Goal: Transaction & Acquisition: Purchase product/service

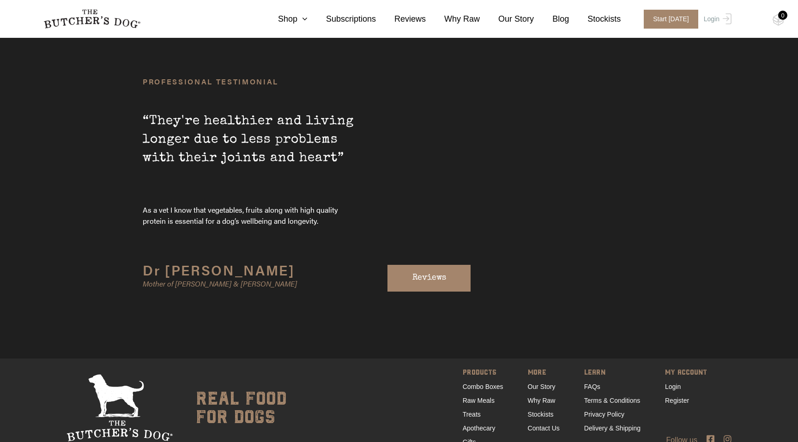
scroll to position [3088, 0]
click at [481, 383] on link "Combo Boxes" at bounding box center [483, 386] width 41 height 7
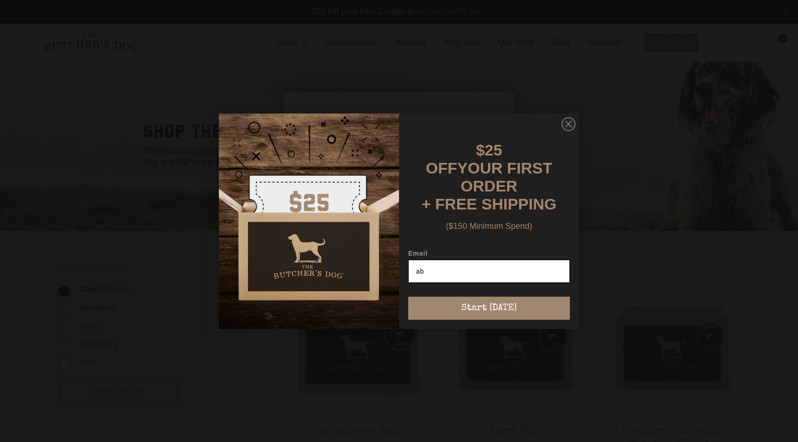
type input "a"
type input "axi@stlautomotive.com.au"
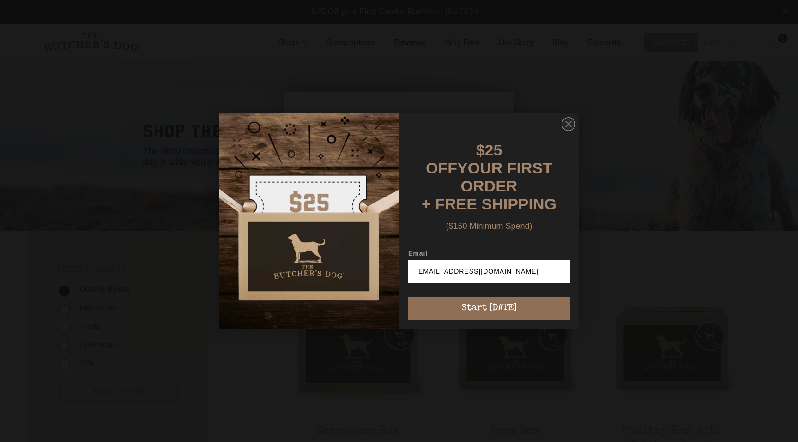
click at [463, 301] on button "Start [DATE]" at bounding box center [489, 308] width 162 height 23
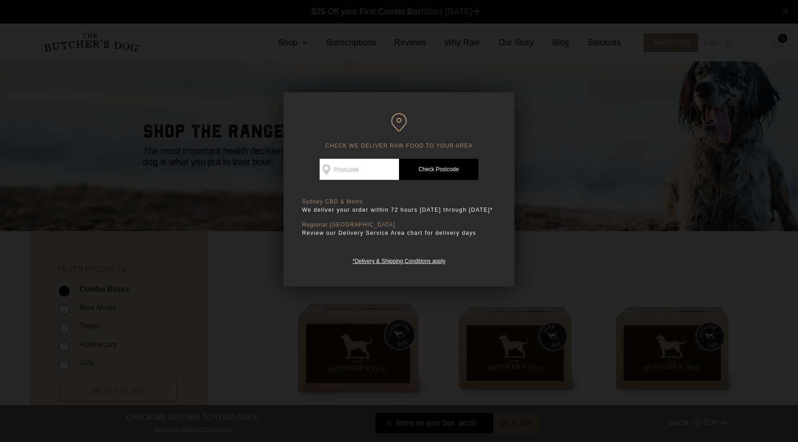
click at [364, 168] on input "Check Availability At" at bounding box center [358, 169] width 79 height 21
type input "2043"
click at [417, 169] on link "Check Postcode" at bounding box center [438, 169] width 79 height 21
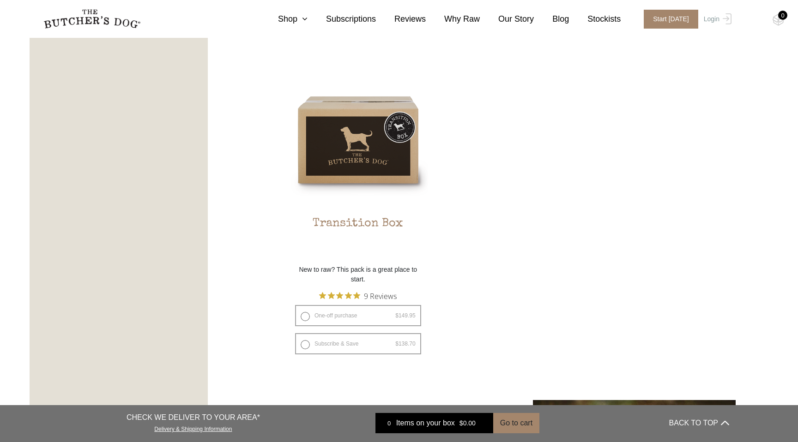
scroll to position [861, 0]
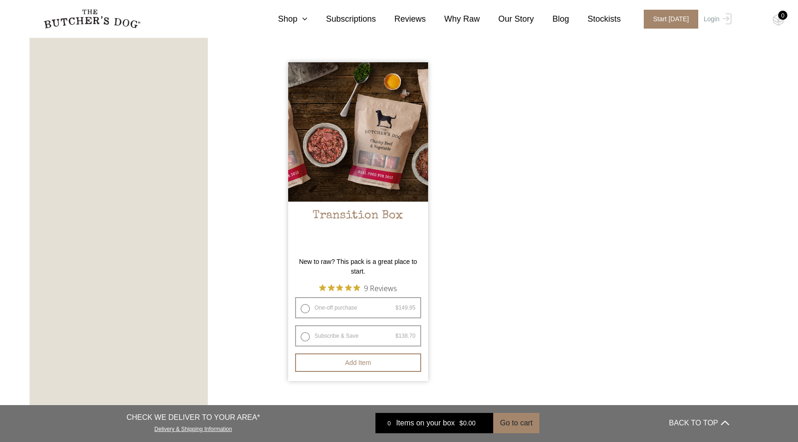
click at [352, 213] on h2 "Transition Box" at bounding box center [358, 230] width 140 height 43
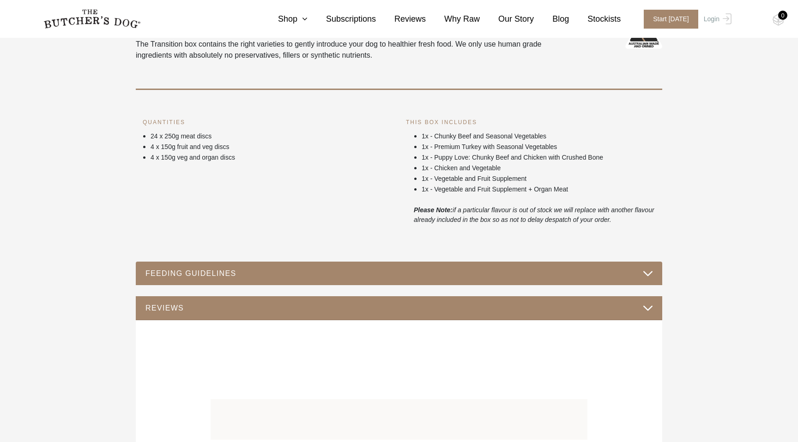
scroll to position [362, 0]
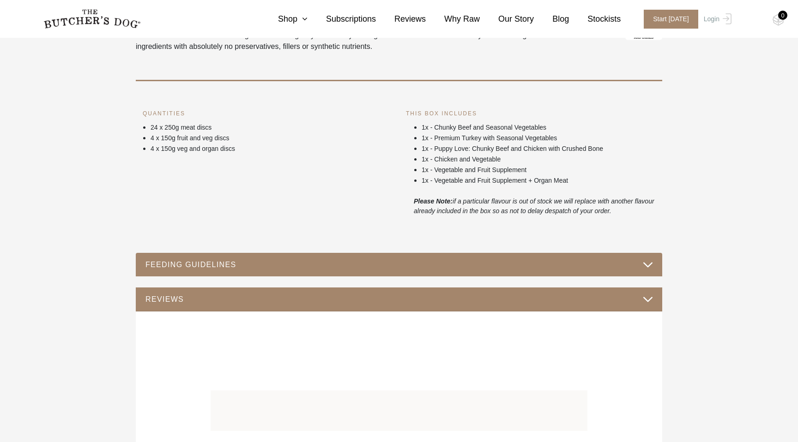
click at [643, 269] on button "FEEDING GUIDELINES" at bounding box center [399, 264] width 508 height 12
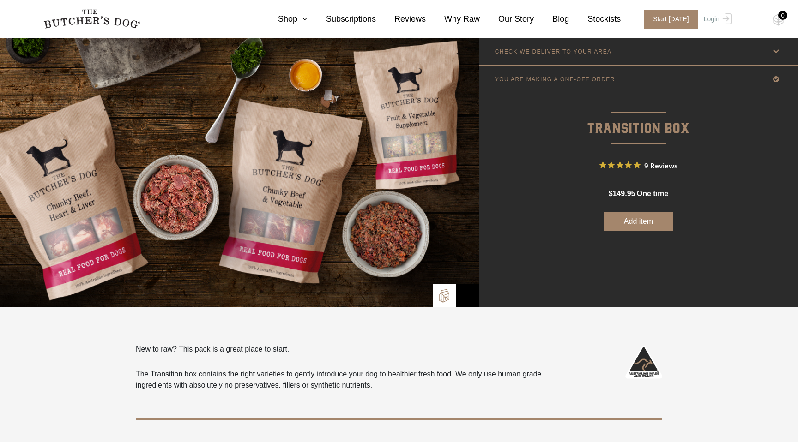
scroll to position [0, 0]
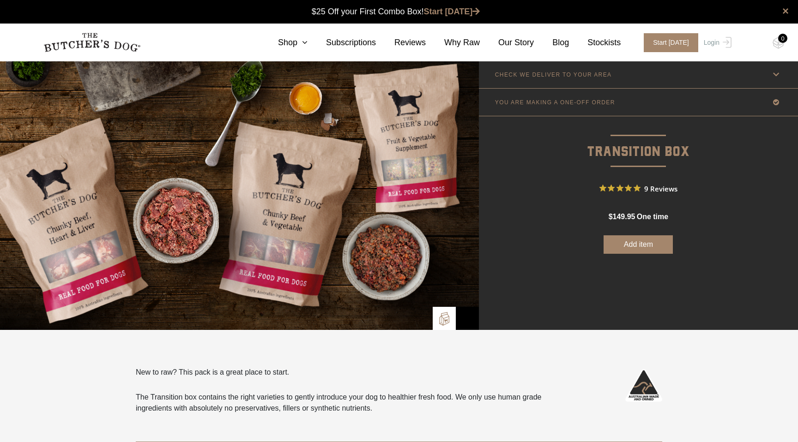
click at [633, 248] on button "Add item" at bounding box center [637, 244] width 69 height 18
click at [776, 40] on img at bounding box center [778, 43] width 12 height 12
click at [669, 42] on span "Start today" at bounding box center [670, 42] width 54 height 19
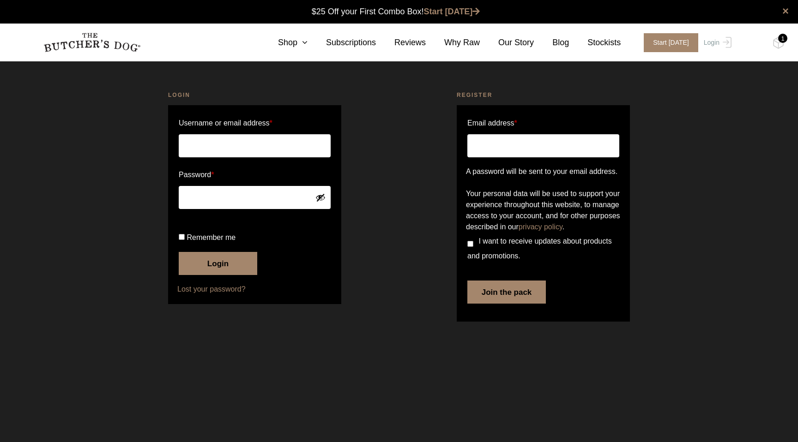
click at [522, 149] on input "Email address *" at bounding box center [543, 145] width 152 height 23
type input "[EMAIL_ADDRESS][DOMAIN_NAME]"
click at [494, 304] on button "Join the pack" at bounding box center [506, 292] width 78 height 23
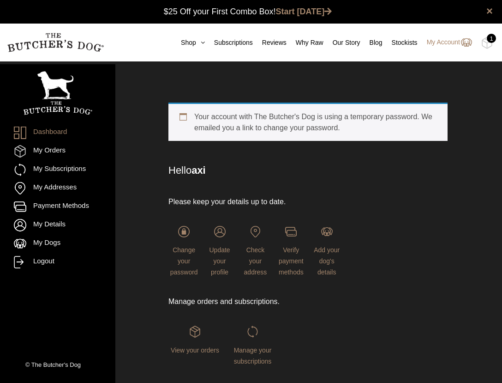
scroll to position [0, 0]
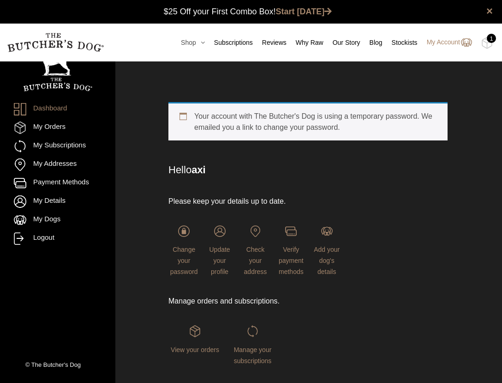
click at [196, 41] on icon at bounding box center [200, 42] width 9 height 6
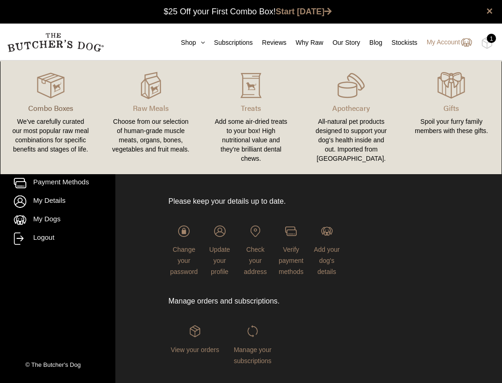
click at [54, 102] on p "Combo Boxes" at bounding box center [51, 107] width 78 height 11
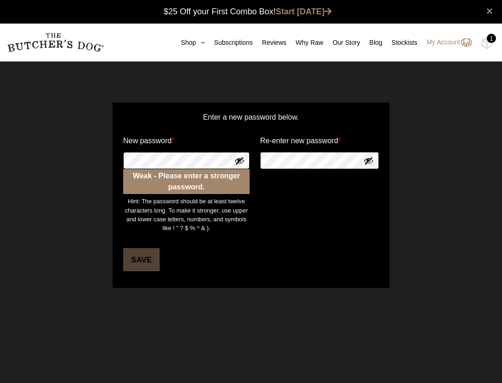
click at [98, 159] on div "Enter a new password below. New password * Weak - Please enter a stronger passw…" at bounding box center [251, 194] width 502 height 231
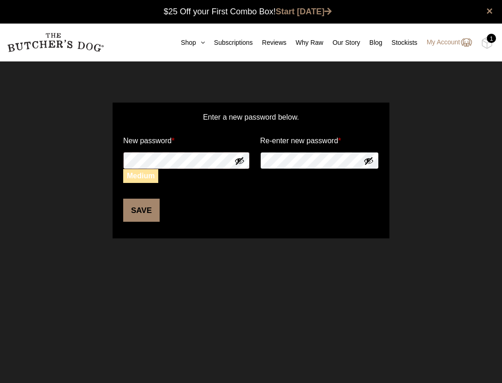
click at [242, 157] on form "Enter a new password below. New password * Medium Re-enter new password * Save" at bounding box center [251, 170] width 277 height 136
click at [138, 212] on button "Save" at bounding box center [141, 209] width 36 height 23
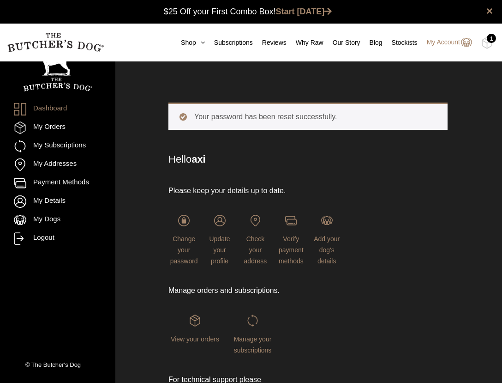
scroll to position [0, 0]
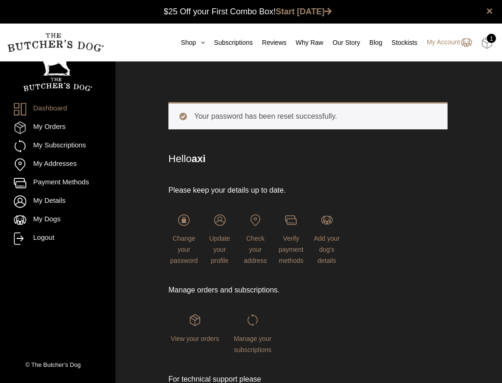
click at [486, 42] on img at bounding box center [487, 43] width 12 height 12
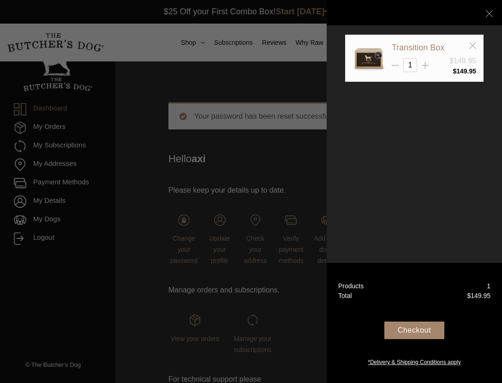
click at [415, 326] on div "Checkout" at bounding box center [414, 330] width 60 height 18
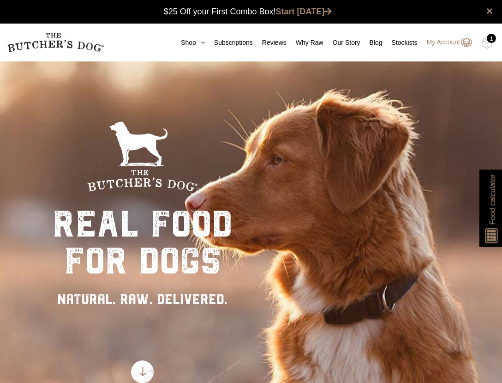
scroll to position [0, 0]
click at [196, 42] on icon at bounding box center [200, 42] width 9 height 6
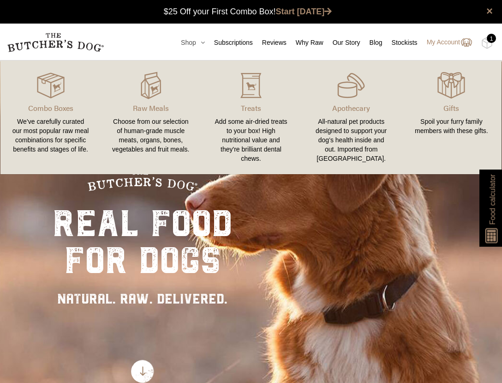
click at [197, 41] on icon at bounding box center [200, 42] width 9 height 6
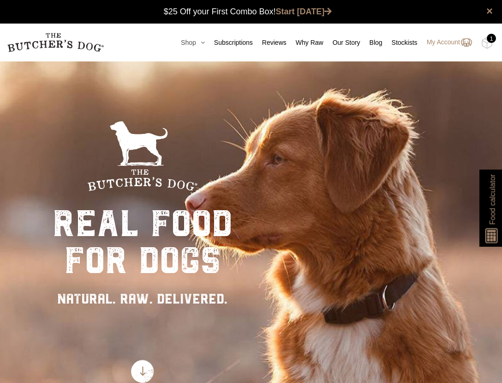
click at [197, 41] on icon at bounding box center [200, 42] width 9 height 6
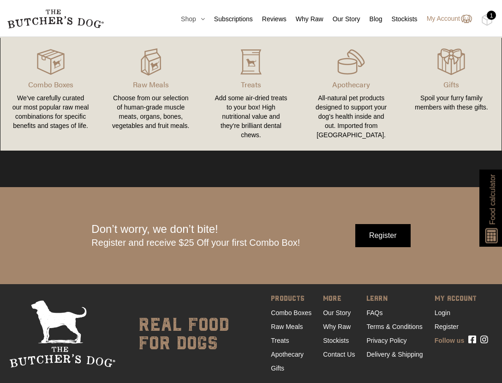
scroll to position [2604, 0]
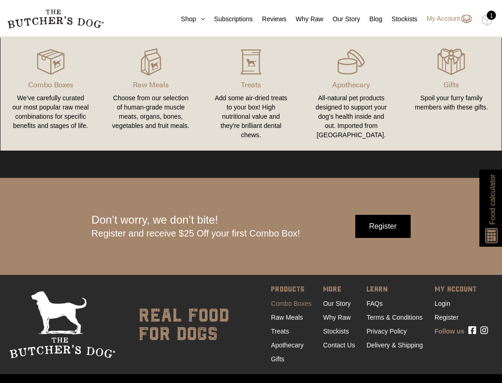
click at [288, 300] on link "Combo Boxes" at bounding box center [291, 303] width 41 height 7
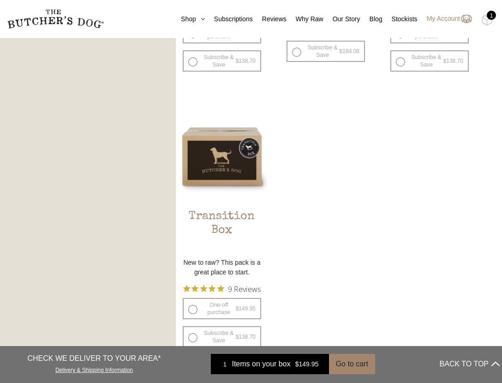
scroll to position [760, 0]
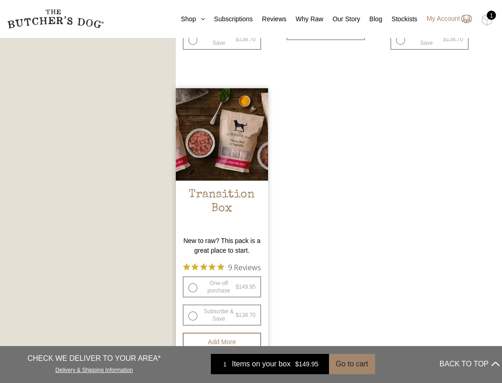
click at [233, 202] on h2 "Transition Box" at bounding box center [222, 209] width 92 height 43
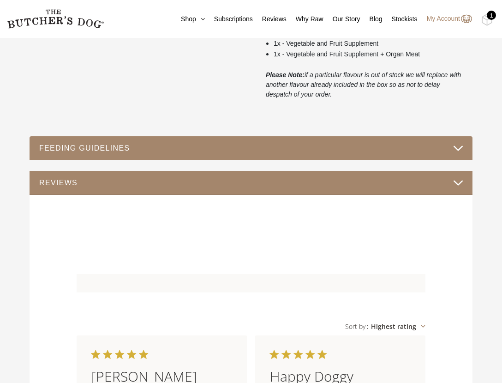
scroll to position [437, 0]
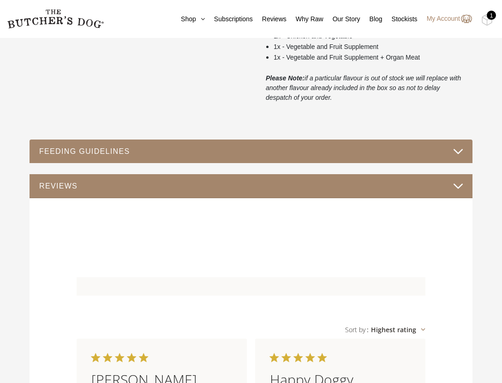
click at [454, 155] on button "FEEDING GUIDELINES" at bounding box center [251, 151] width 425 height 12
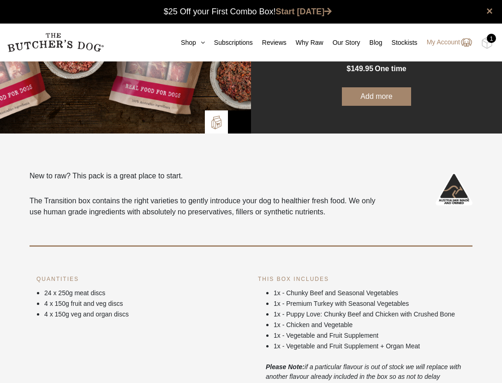
scroll to position [0, 0]
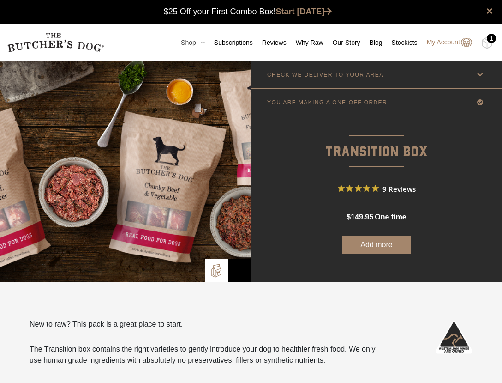
click at [196, 42] on icon at bounding box center [200, 42] width 9 height 6
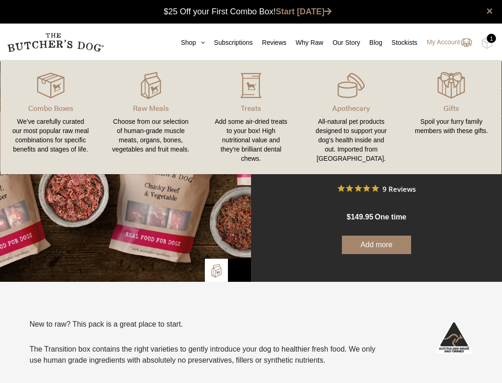
click at [353, 99] on link "Apothecary All-natural pet products designed to support your dog’s health insid…" at bounding box center [351, 117] width 100 height 95
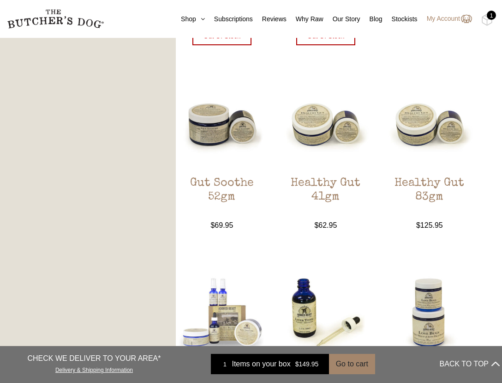
scroll to position [651, 0]
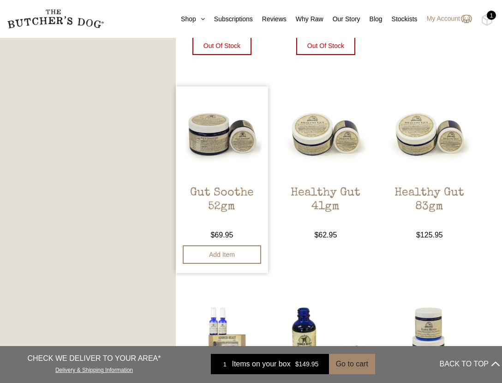
click at [240, 145] on img at bounding box center [222, 132] width 92 height 92
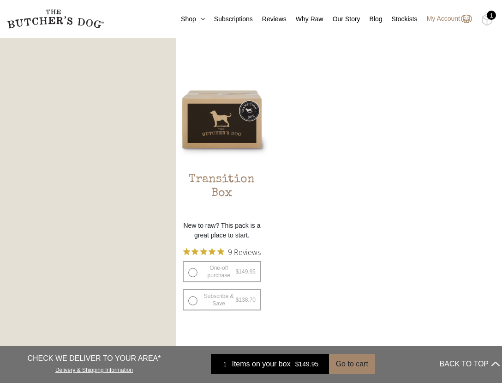
scroll to position [682, 0]
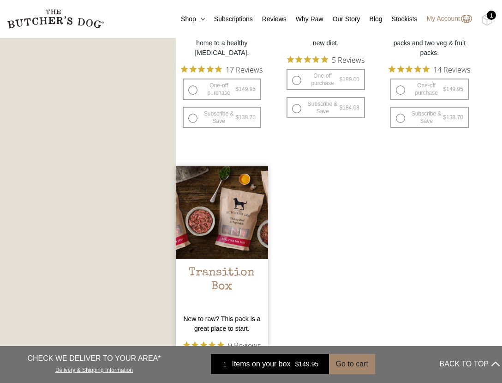
click at [223, 255] on img at bounding box center [222, 212] width 92 height 92
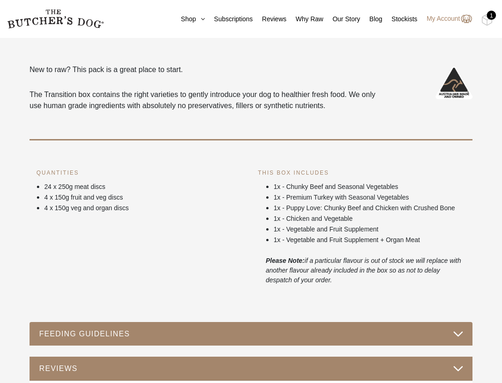
scroll to position [284, 0]
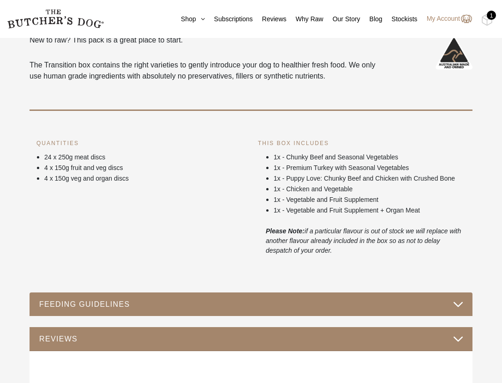
click at [457, 304] on button "FEEDING GUIDELINES" at bounding box center [251, 304] width 425 height 12
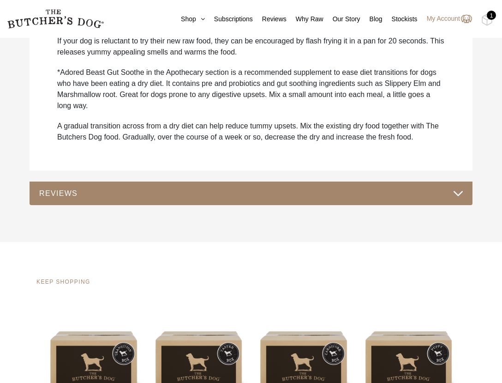
scroll to position [846, 0]
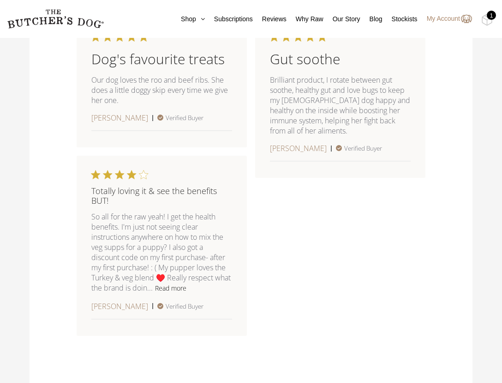
scroll to position [748, 0]
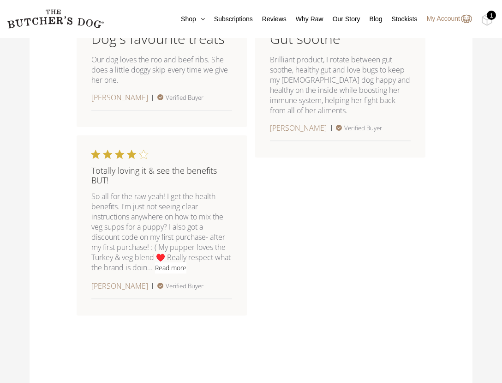
click at [174, 273] on button "Read more" at bounding box center [170, 267] width 31 height 11
click at [264, 276] on div "Dog's favourite treats Our dog loves the roo and beef ribs. She does a little d…" at bounding box center [251, 160] width 349 height 325
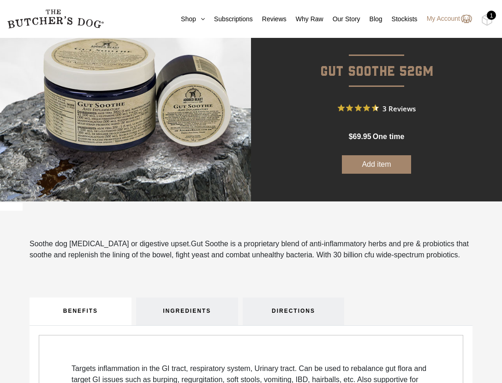
scroll to position [74, 0]
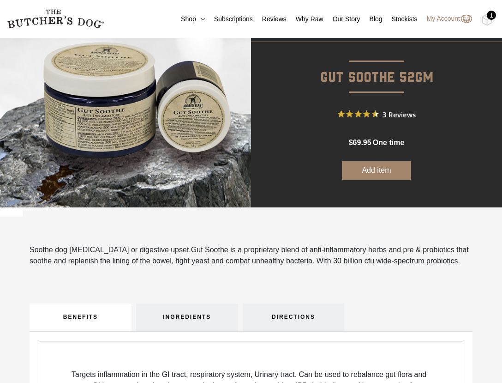
click at [380, 174] on button "Add item" at bounding box center [376, 170] width 69 height 18
click at [485, 19] on img at bounding box center [487, 20] width 12 height 12
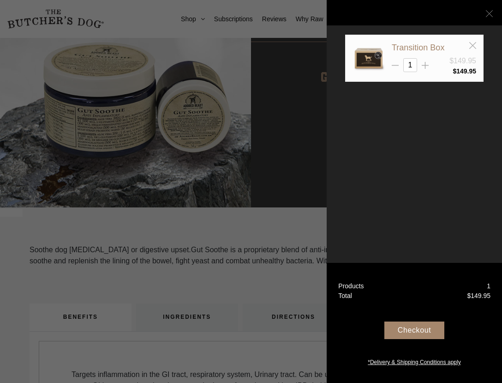
click at [487, 15] on icon at bounding box center [489, 13] width 7 height 7
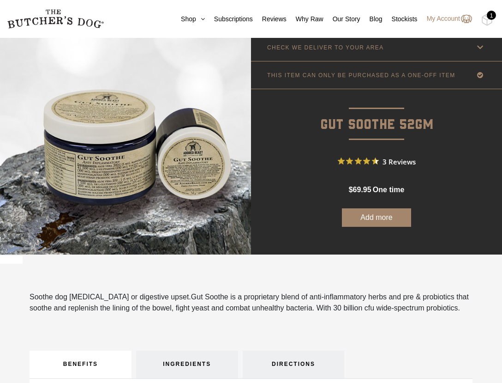
scroll to position [0, 0]
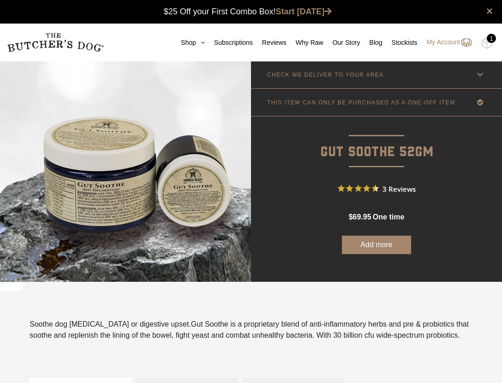
click at [155, 174] on img at bounding box center [125, 171] width 251 height 221
click at [366, 152] on p "Gut Soothe 52gm" at bounding box center [376, 139] width 251 height 47
click at [390, 217] on span "one time" at bounding box center [388, 217] width 31 height 8
click at [377, 246] on button "Add more" at bounding box center [376, 244] width 69 height 18
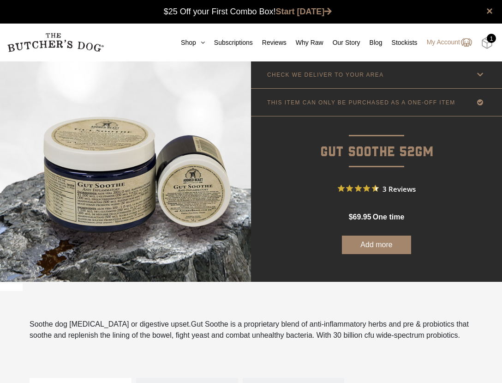
click at [491, 44] on img at bounding box center [487, 43] width 12 height 12
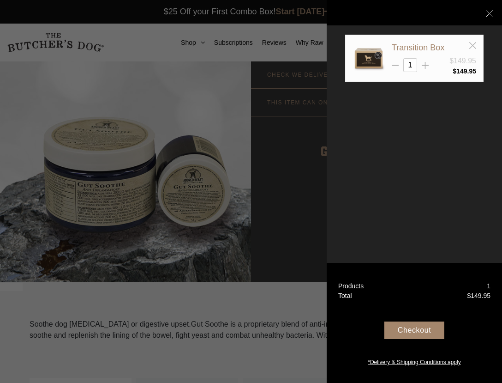
click at [435, 148] on div "Transition Box $149.95 1" at bounding box center [414, 191] width 175 height 383
click at [492, 13] on icon at bounding box center [489, 13] width 7 height 7
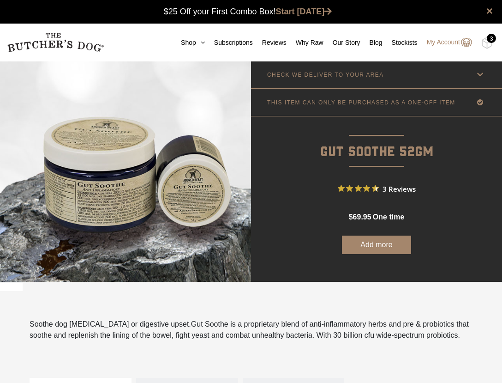
scroll to position [0, 0]
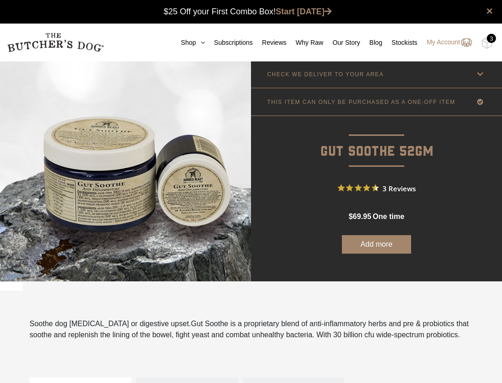
click at [489, 39] on div "3" at bounding box center [491, 38] width 9 height 9
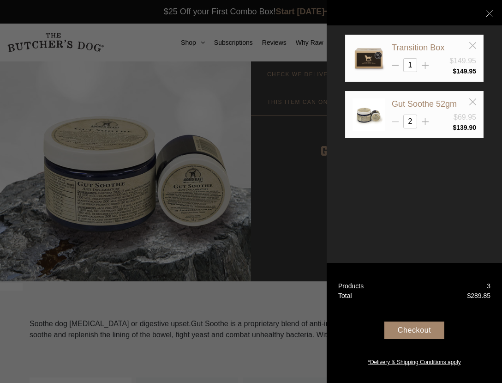
click at [395, 122] on icon at bounding box center [395, 121] width 7 height 7
type input "1"
click at [414, 337] on div "Checkout" at bounding box center [414, 330] width 60 height 18
